Goal: Task Accomplishment & Management: Use online tool/utility

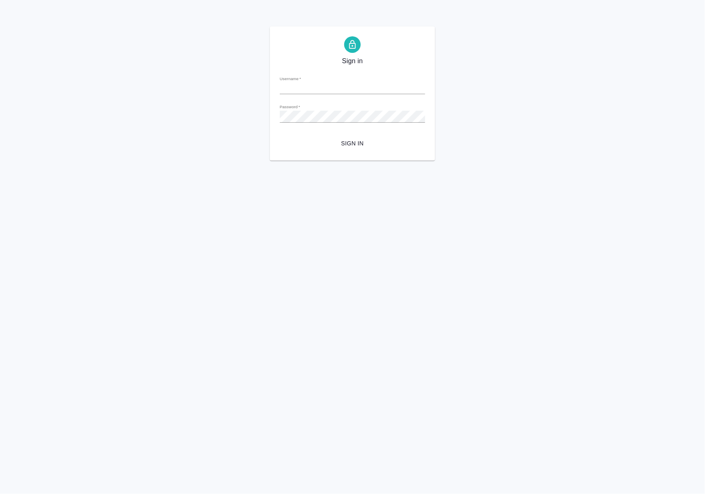
type input "[PERSON_NAME][EMAIL_ADDRESS][DOMAIN_NAME]"
click at [357, 145] on span "Sign in" at bounding box center [352, 143] width 132 height 10
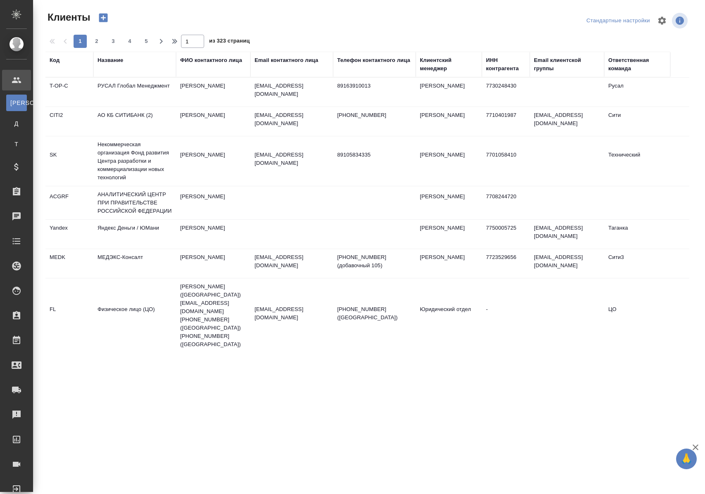
select select "RU"
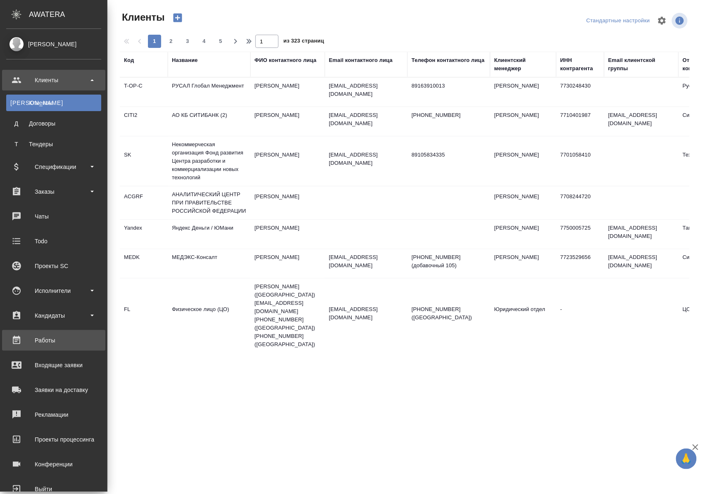
click at [45, 343] on div "Работы" at bounding box center [53, 340] width 95 height 12
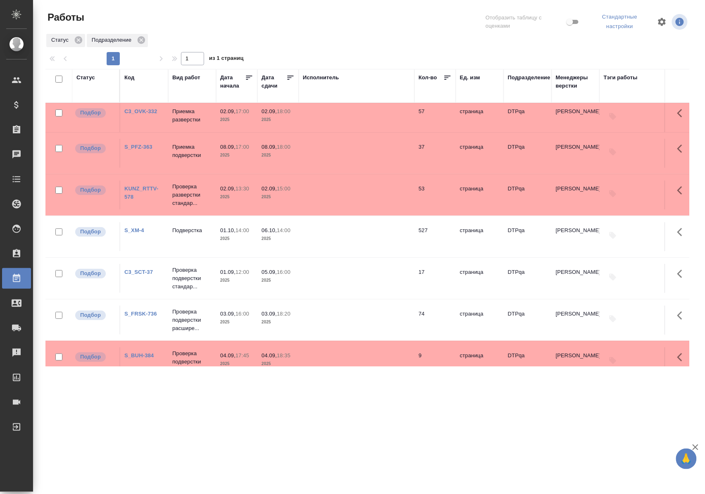
click at [87, 75] on div "Статус" at bounding box center [85, 78] width 19 height 8
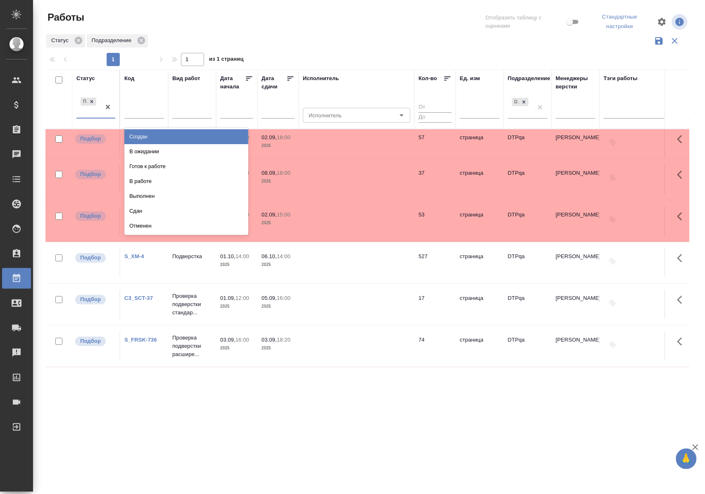
click at [91, 116] on div "Подбор" at bounding box center [88, 107] width 24 height 22
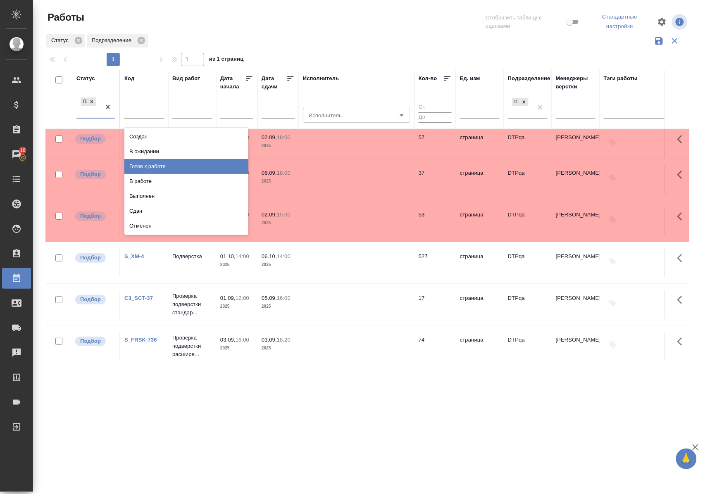
click at [142, 166] on div "Готов к работе" at bounding box center [186, 166] width 124 height 15
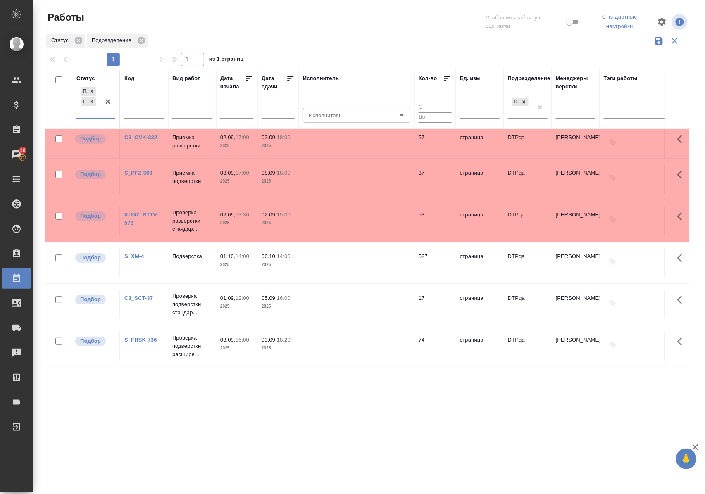
click at [98, 118] on div "Подбор Готов к работе" at bounding box center [88, 102] width 24 height 32
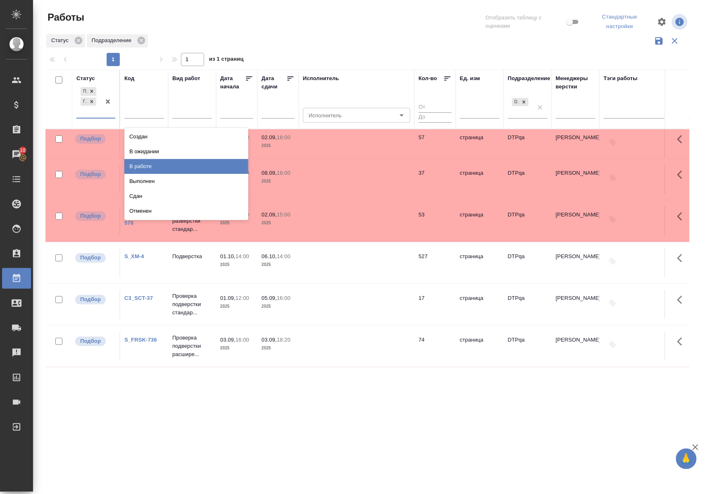
click at [139, 168] on div "В работе" at bounding box center [186, 166] width 124 height 15
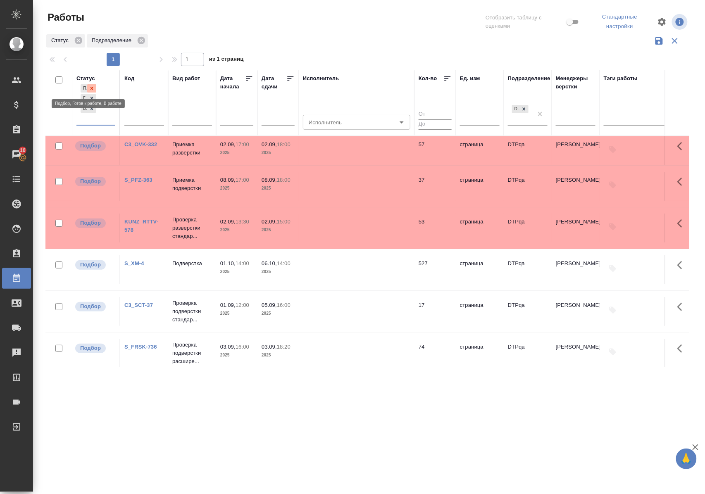
click at [93, 86] on icon at bounding box center [92, 89] width 6 height 6
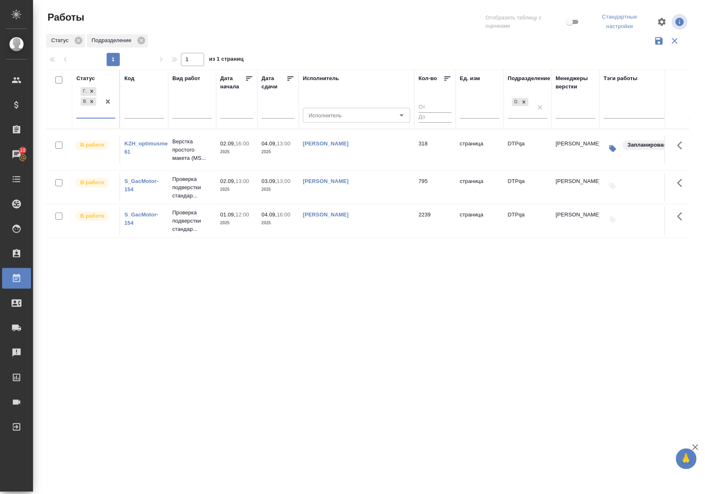
click at [89, 77] on div "Статус" at bounding box center [85, 78] width 19 height 8
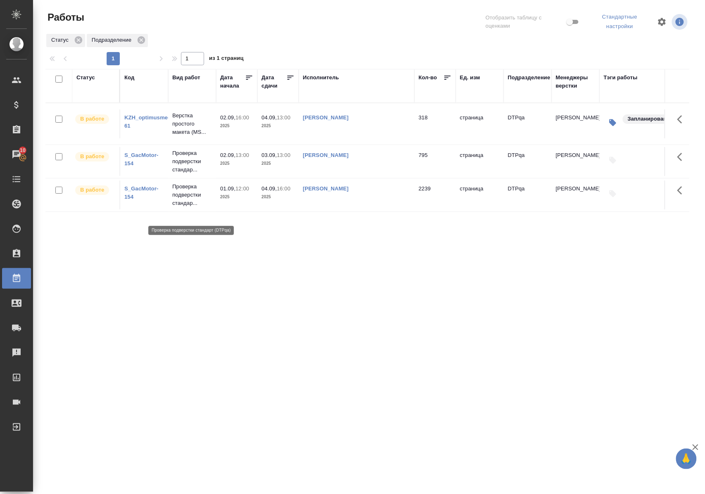
click at [183, 207] on p "Проверка подверстки стандар..." at bounding box center [192, 195] width 40 height 25
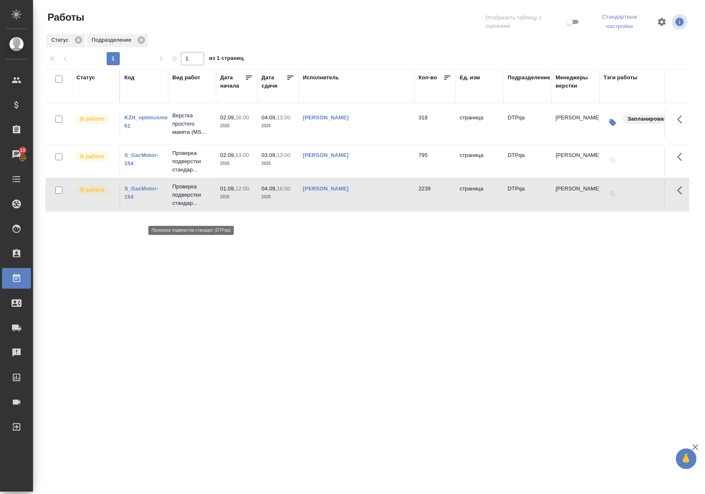
click at [183, 207] on p "Проверка подверстки стандар..." at bounding box center [192, 195] width 40 height 25
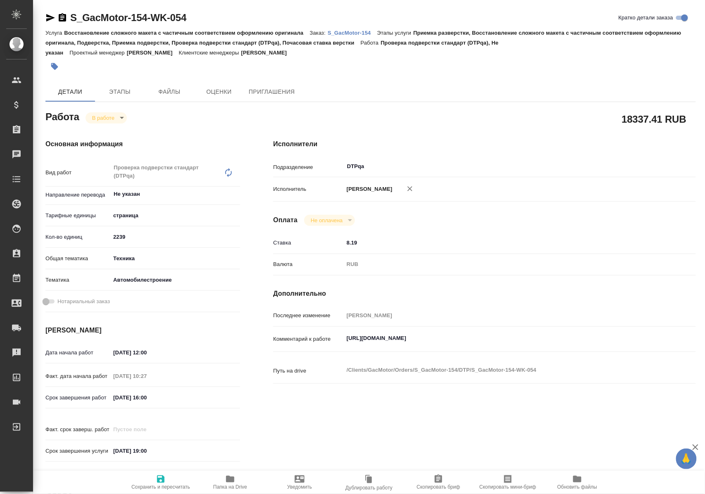
type textarea "x"
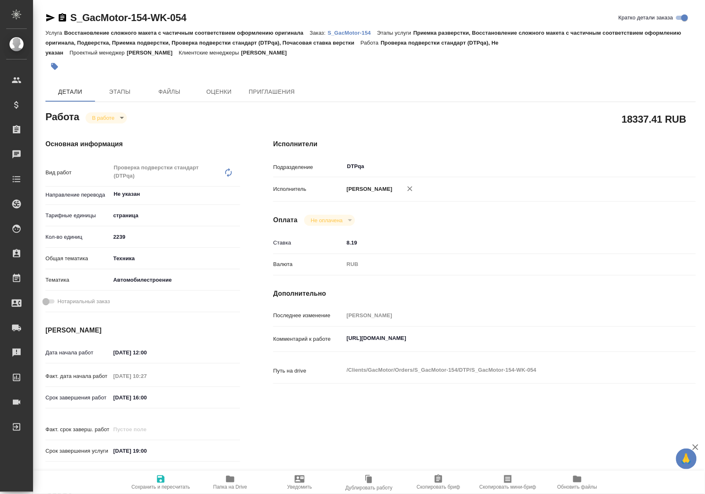
type textarea "x"
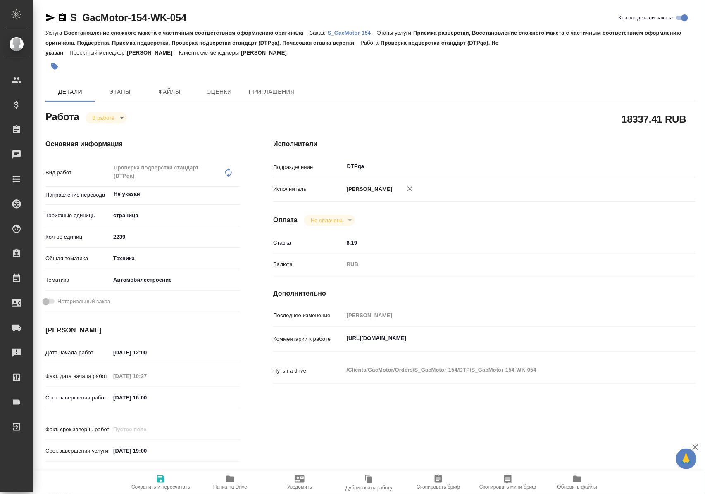
type textarea "x"
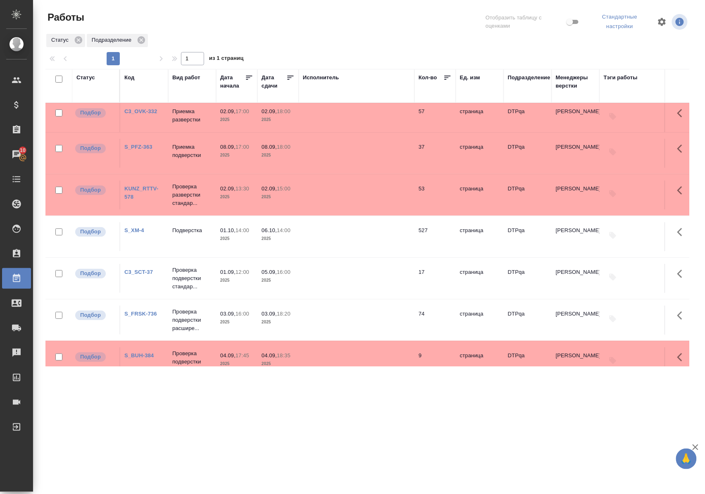
click at [140, 193] on link "KUNZ_RTTV-578" at bounding box center [141, 193] width 34 height 14
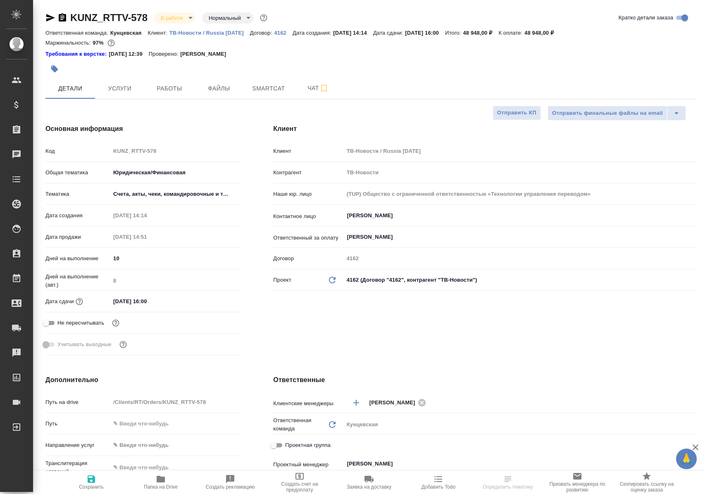
select select "RU"
click at [172, 86] on span "Работы" at bounding box center [170, 88] width 40 height 10
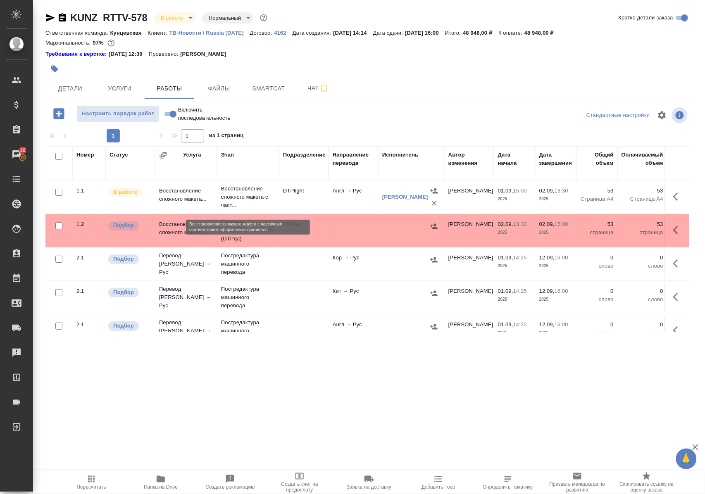
click at [244, 195] on p "Восстановление сложного макета с част..." at bounding box center [248, 197] width 54 height 25
